Goal: Complete application form

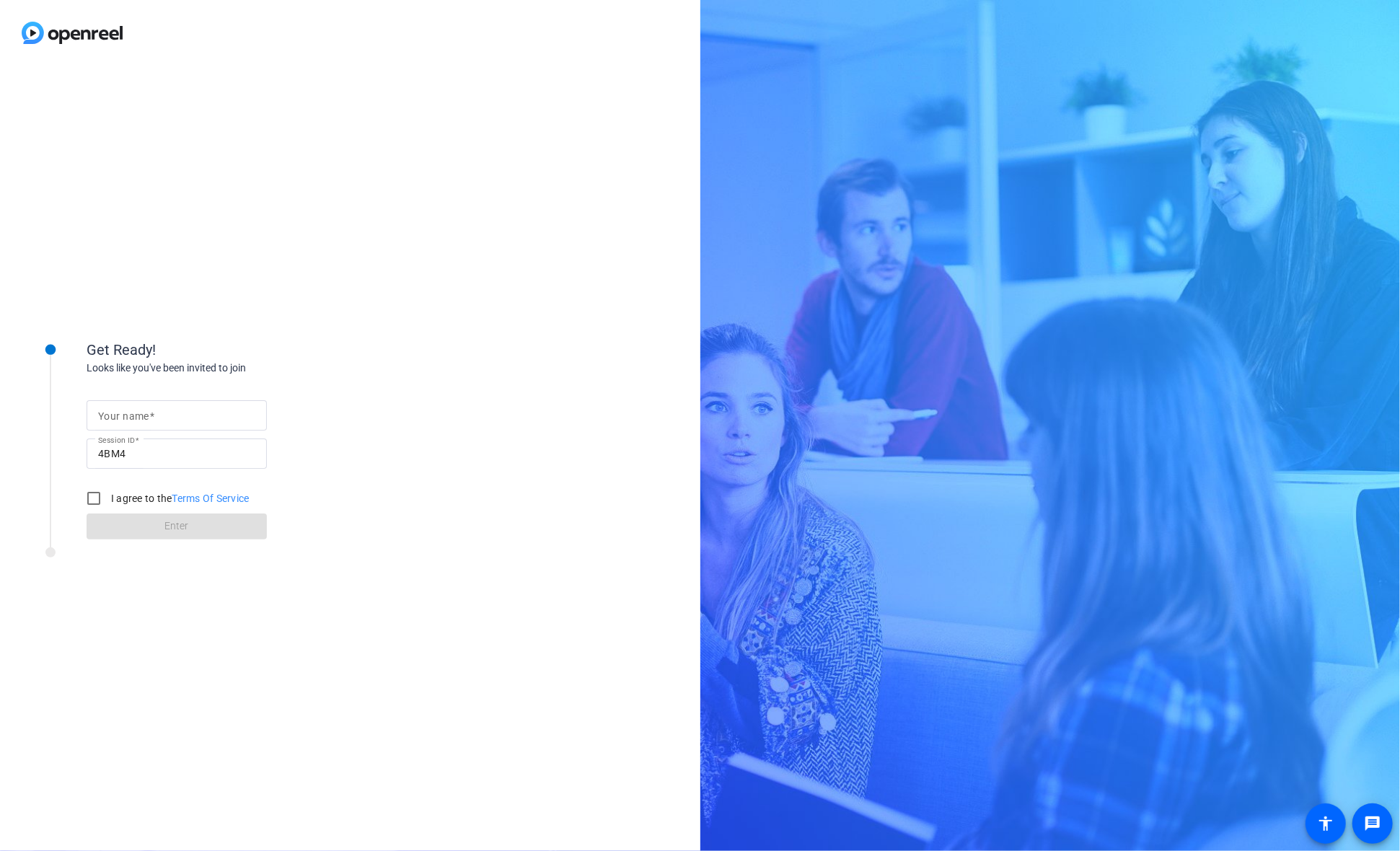
click at [164, 391] on div "Your name Session ID 4BM4 I agree to the Terms Of Service Enter" at bounding box center [231, 458] width 289 height 164
click at [164, 392] on div "Your name Session ID 4BM4 I agree to the Terms Of Service Enter" at bounding box center [231, 458] width 289 height 164
drag, startPoint x: 164, startPoint y: 395, endPoint x: 187, endPoint y: 411, distance: 28.0
click at [187, 411] on input "Your name" at bounding box center [176, 415] width 158 height 18
type input "[PERSON_NAME]"
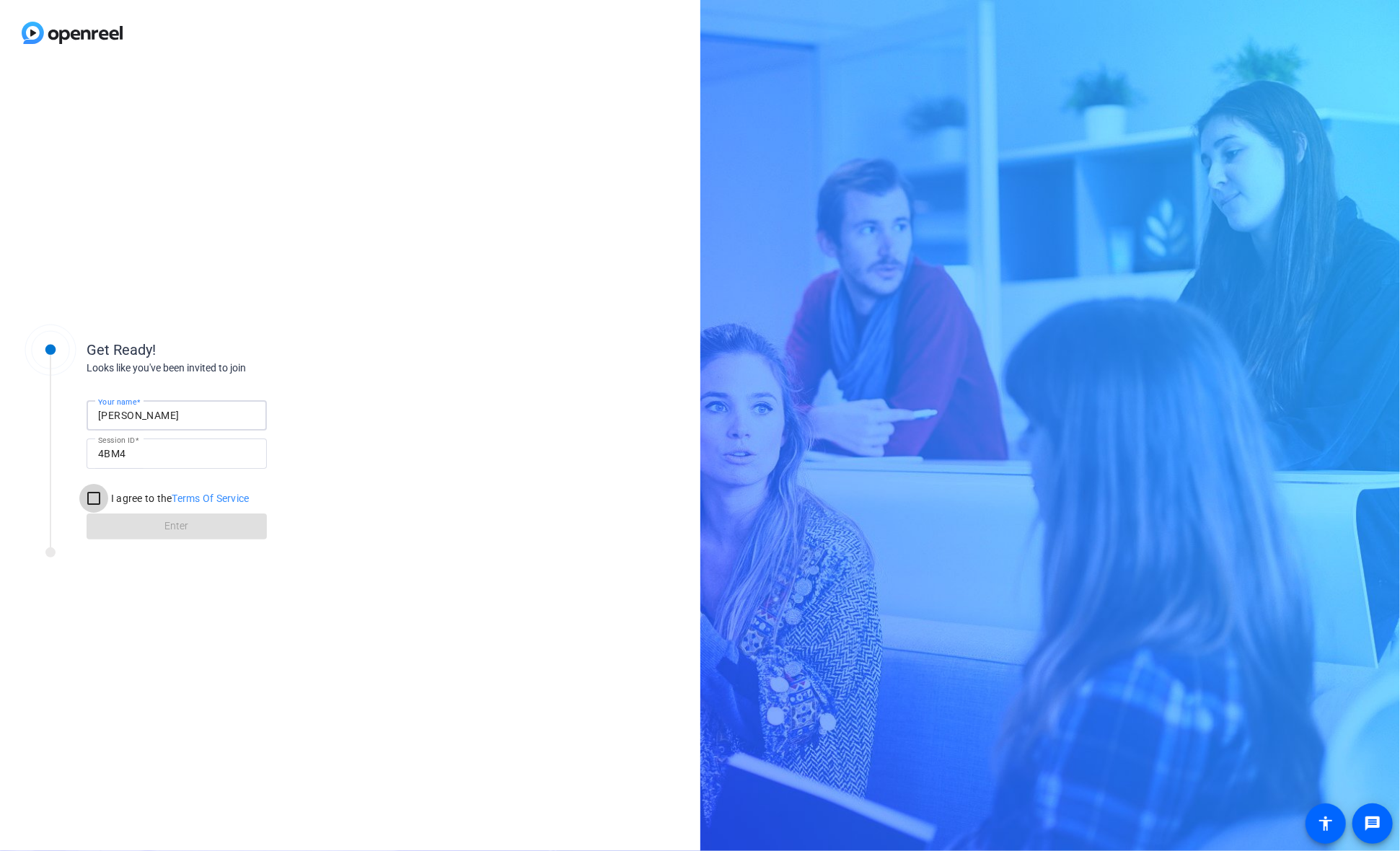
click at [89, 499] on input "I agree to the Terms Of Service" at bounding box center [93, 498] width 29 height 29
checkbox input "true"
click at [138, 515] on span at bounding box center [176, 526] width 180 height 34
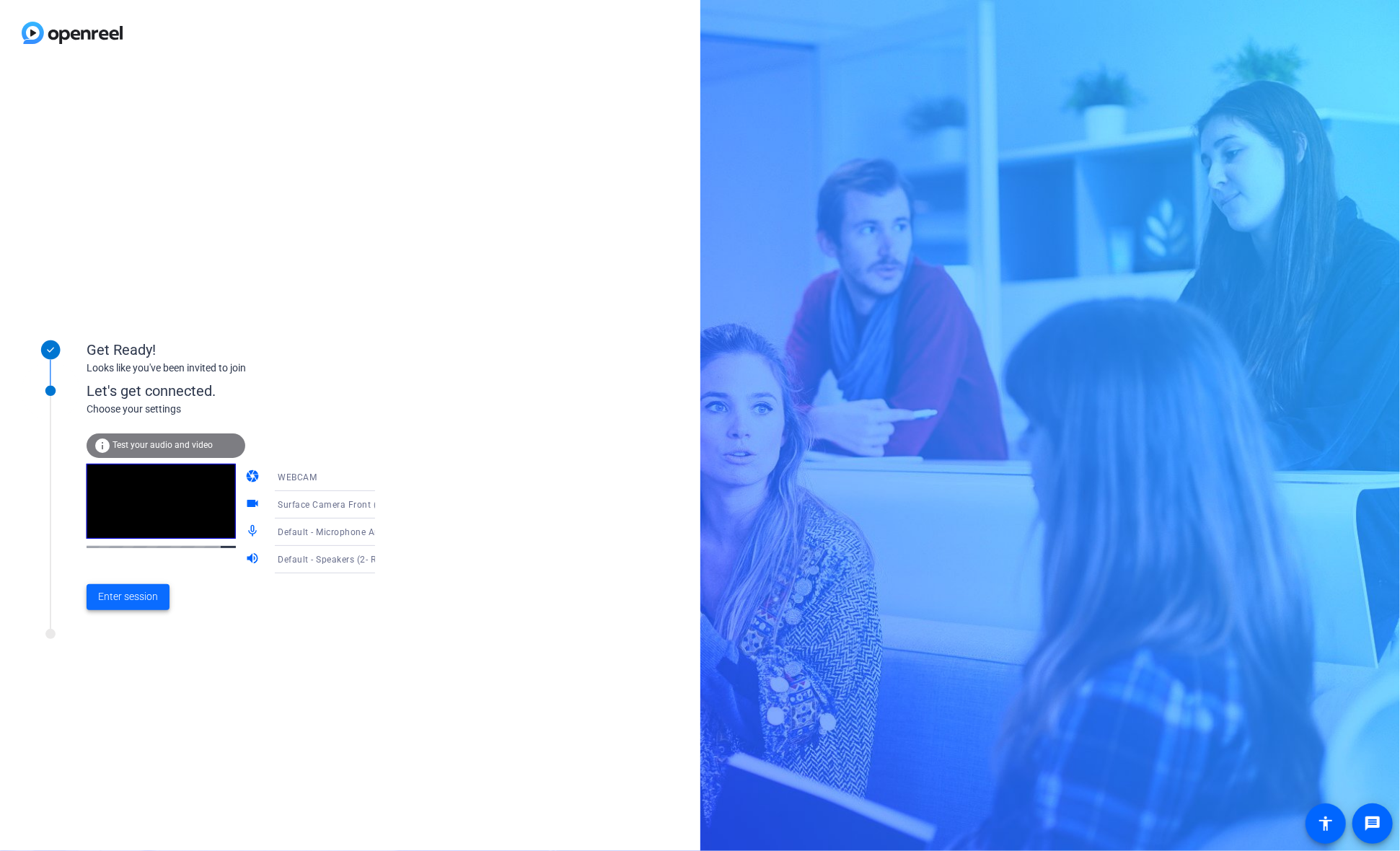
click at [139, 583] on span at bounding box center [128, 597] width 83 height 34
